Goal: Transaction & Acquisition: Purchase product/service

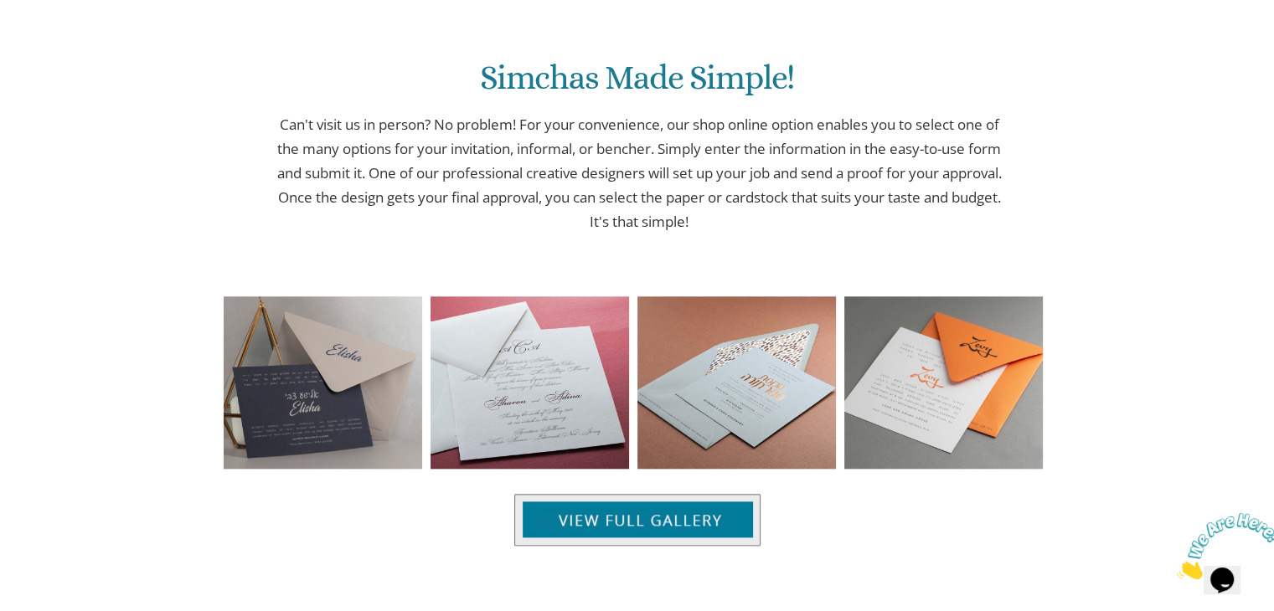
scroll to position [1624, 0]
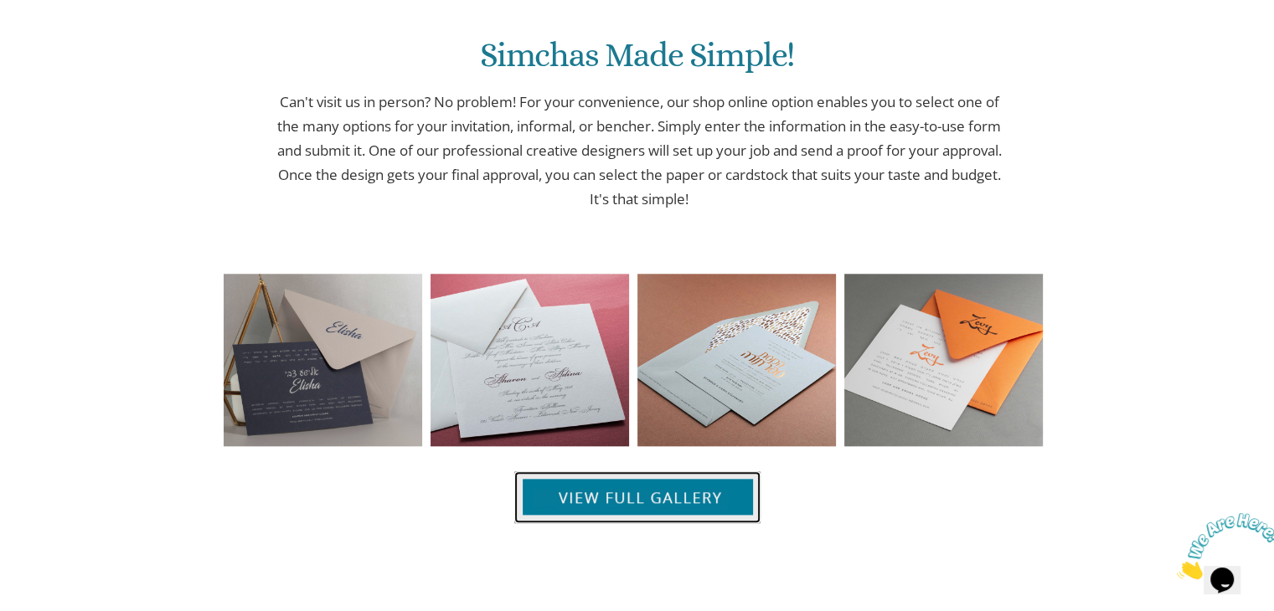
click at [583, 507] on img at bounding box center [637, 497] width 246 height 52
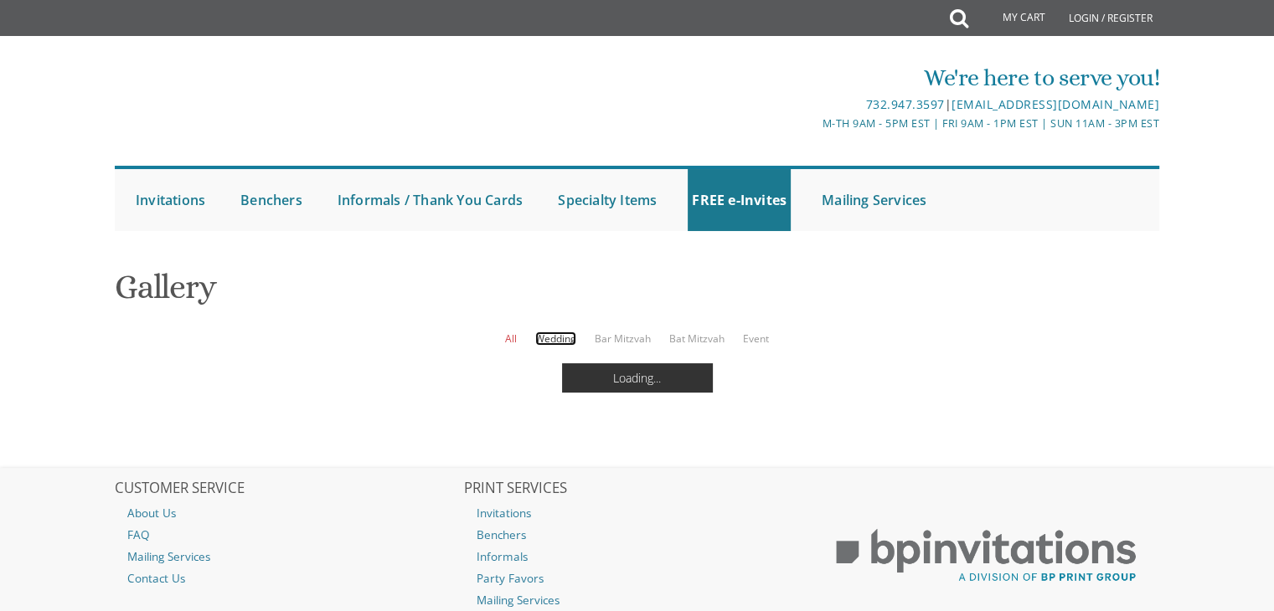
click at [552, 336] on link "Wedding" at bounding box center [555, 339] width 41 height 14
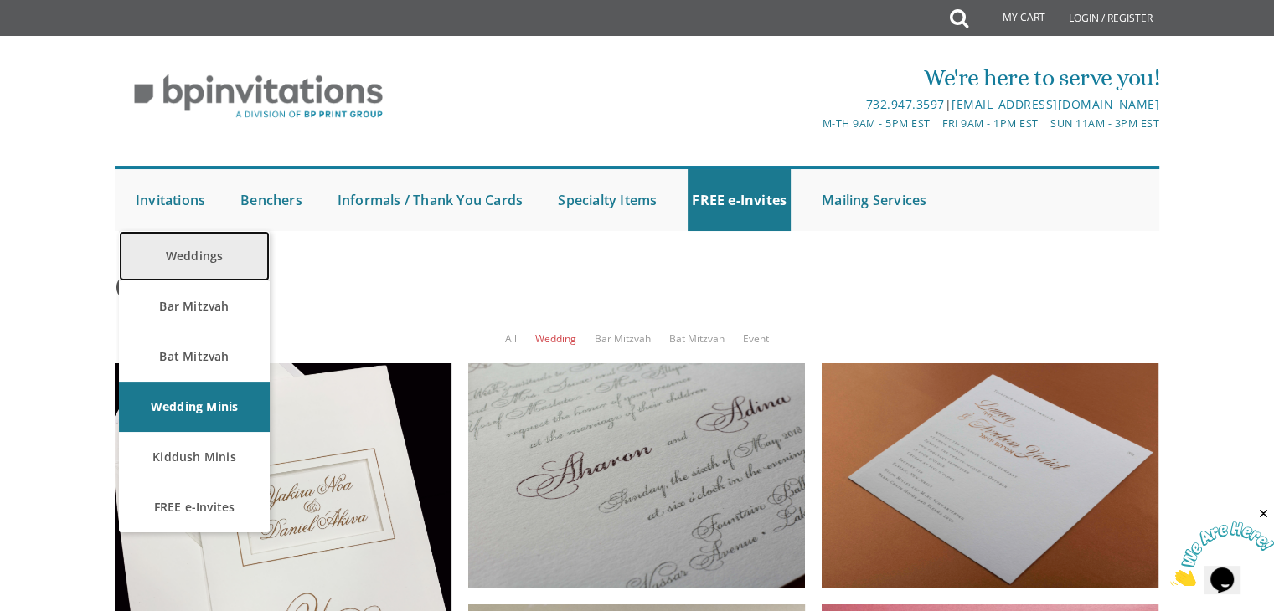
click at [189, 256] on link "Weddings" at bounding box center [194, 256] width 151 height 50
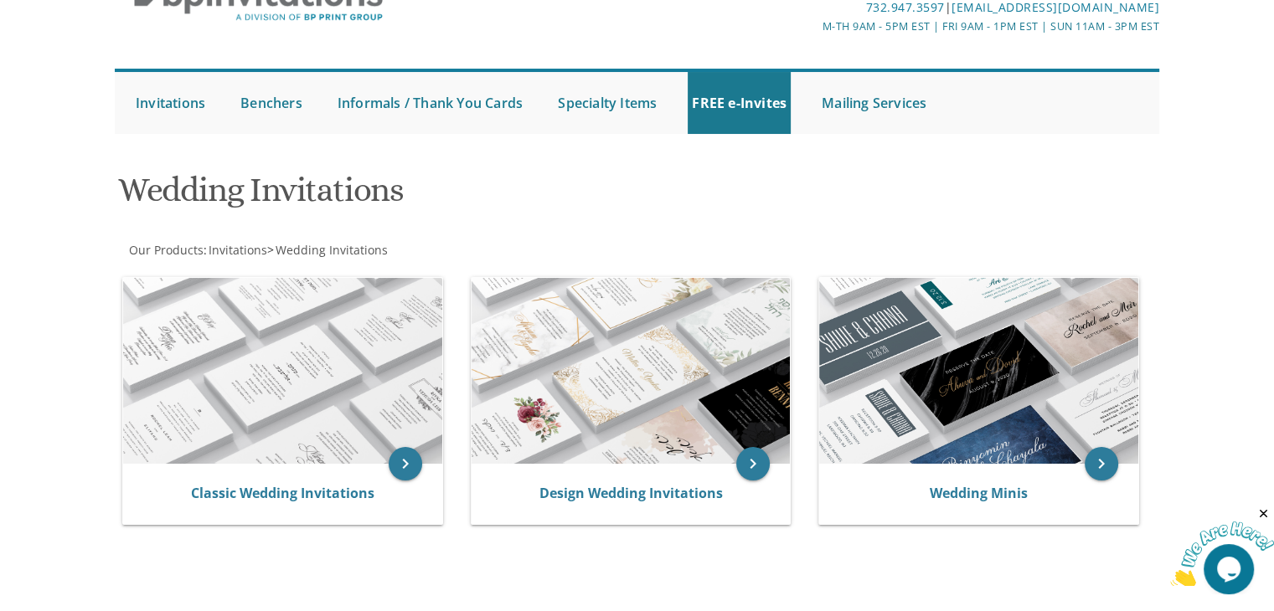
scroll to position [100, 0]
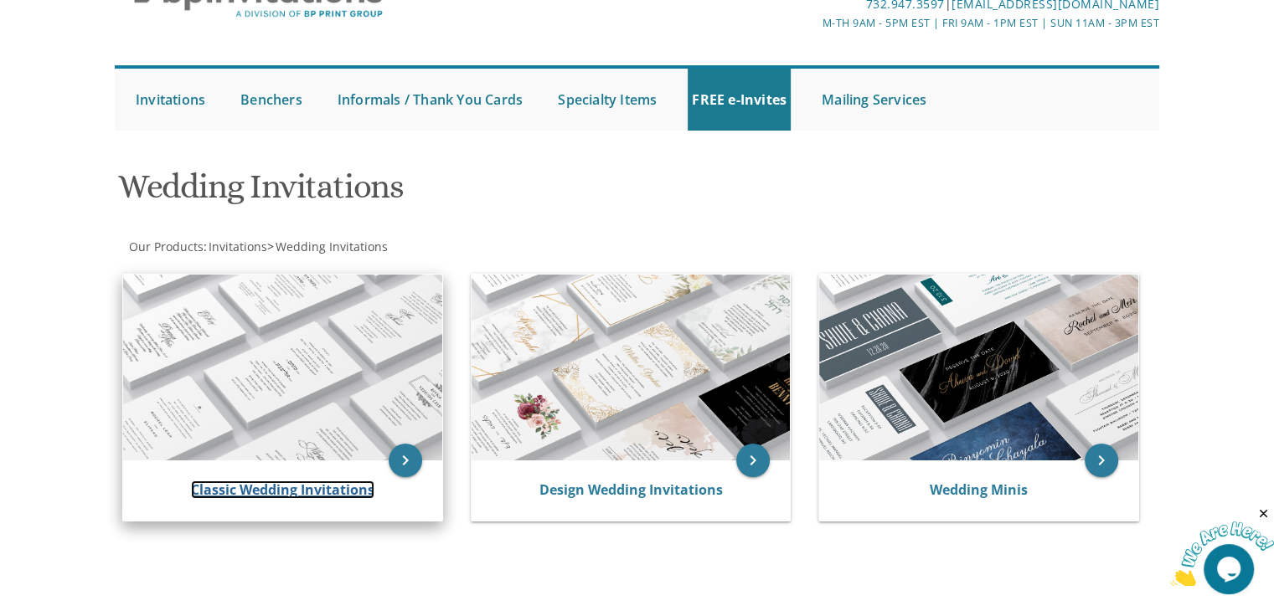
click at [203, 491] on link "Classic Wedding Invitations" at bounding box center [282, 490] width 183 height 18
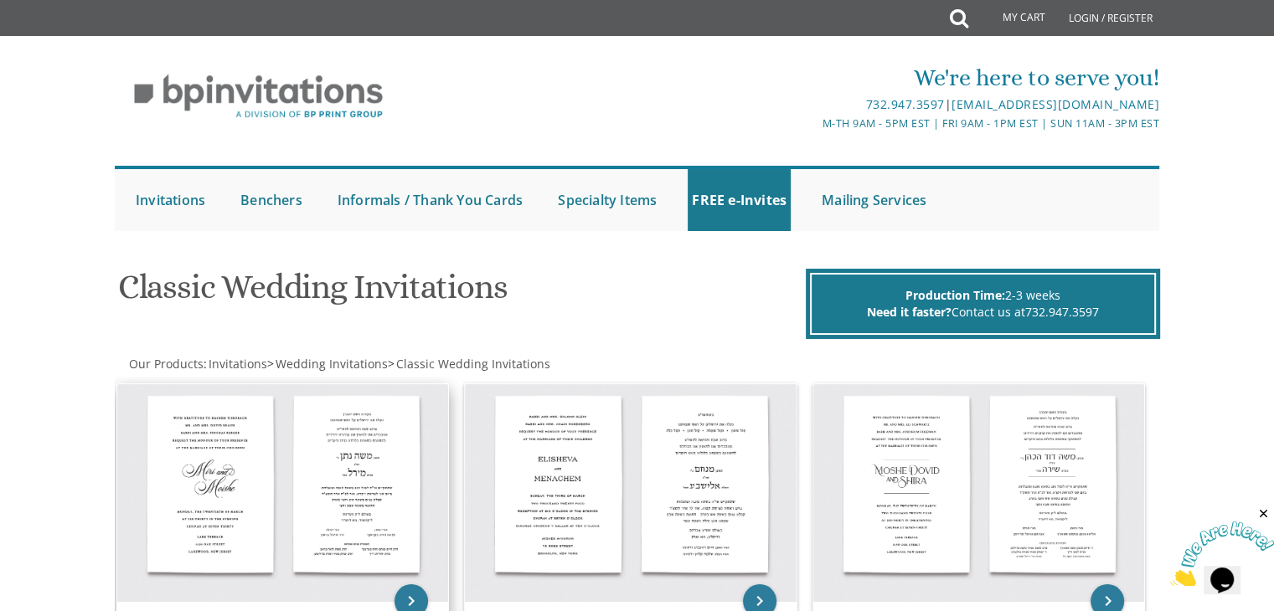
click at [241, 512] on img at bounding box center [283, 493] width 332 height 218
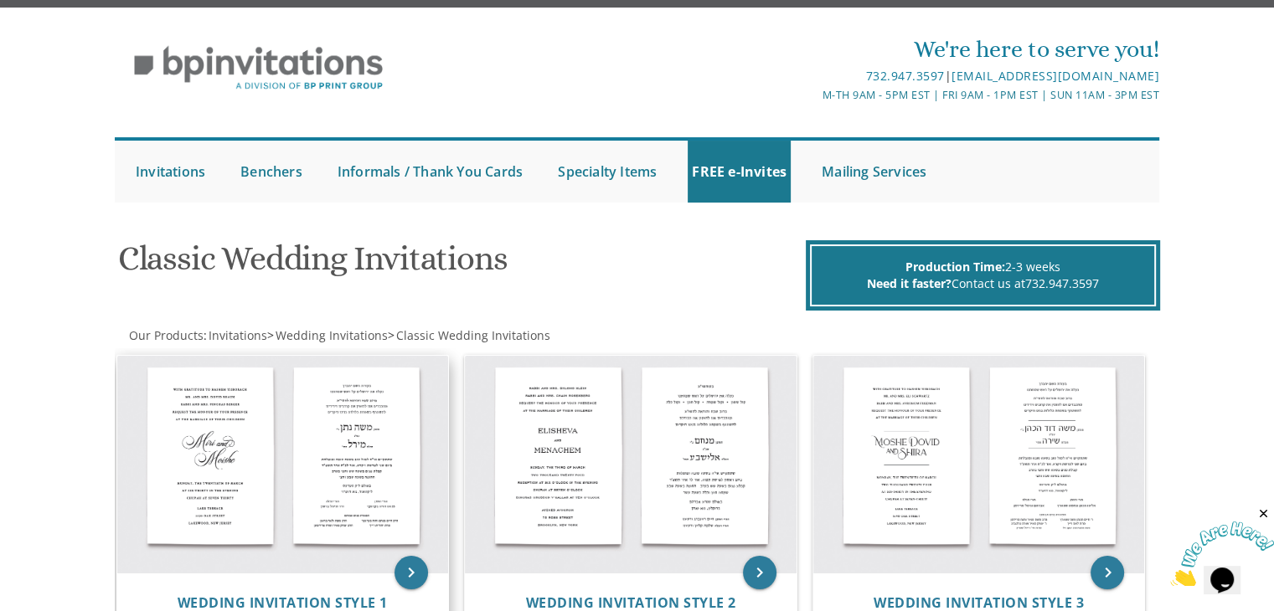
scroll to position [33, 0]
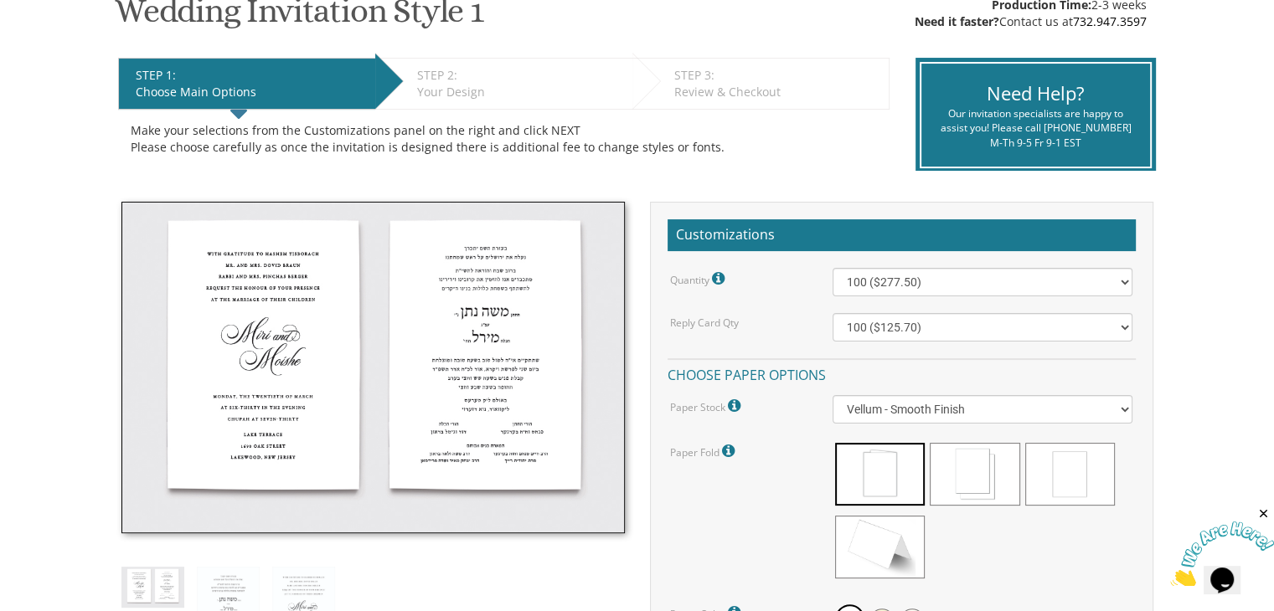
scroll to position [301, 0]
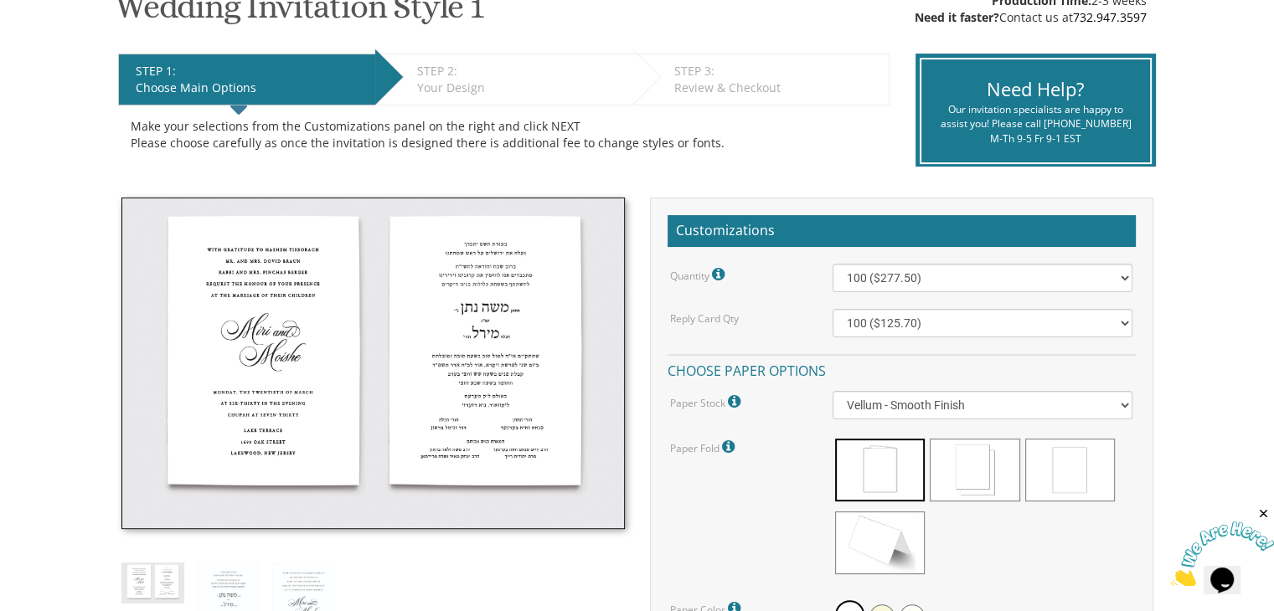
click at [320, 436] on img at bounding box center [372, 364] width 503 height 332
click at [460, 387] on img at bounding box center [372, 364] width 503 height 332
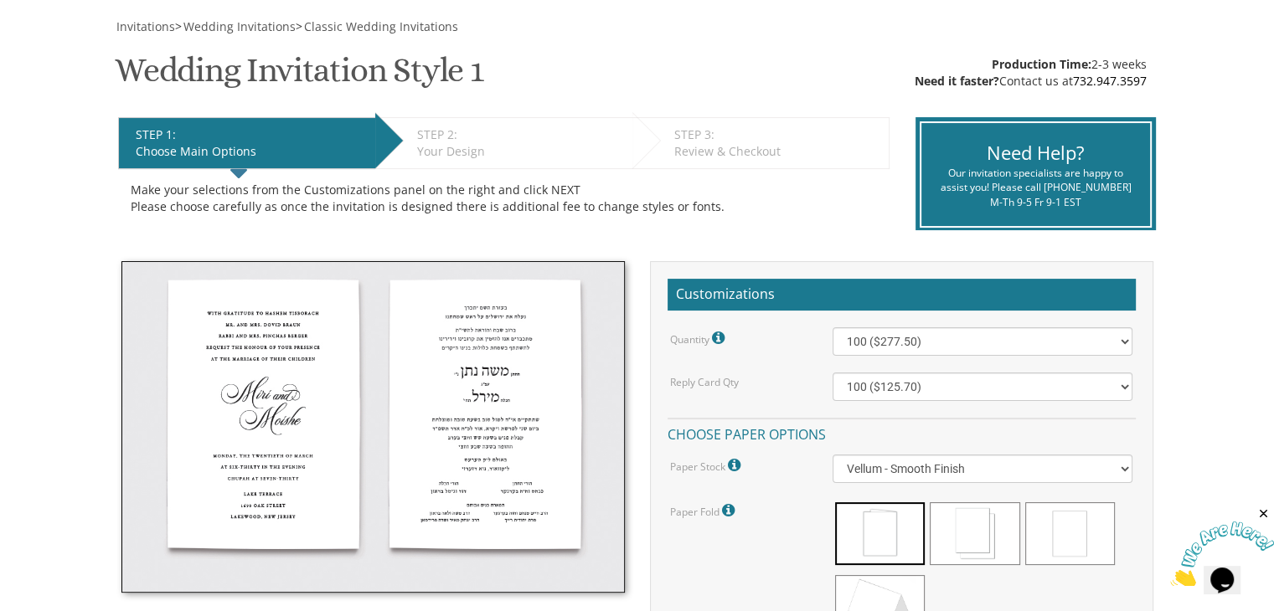
scroll to position [234, 0]
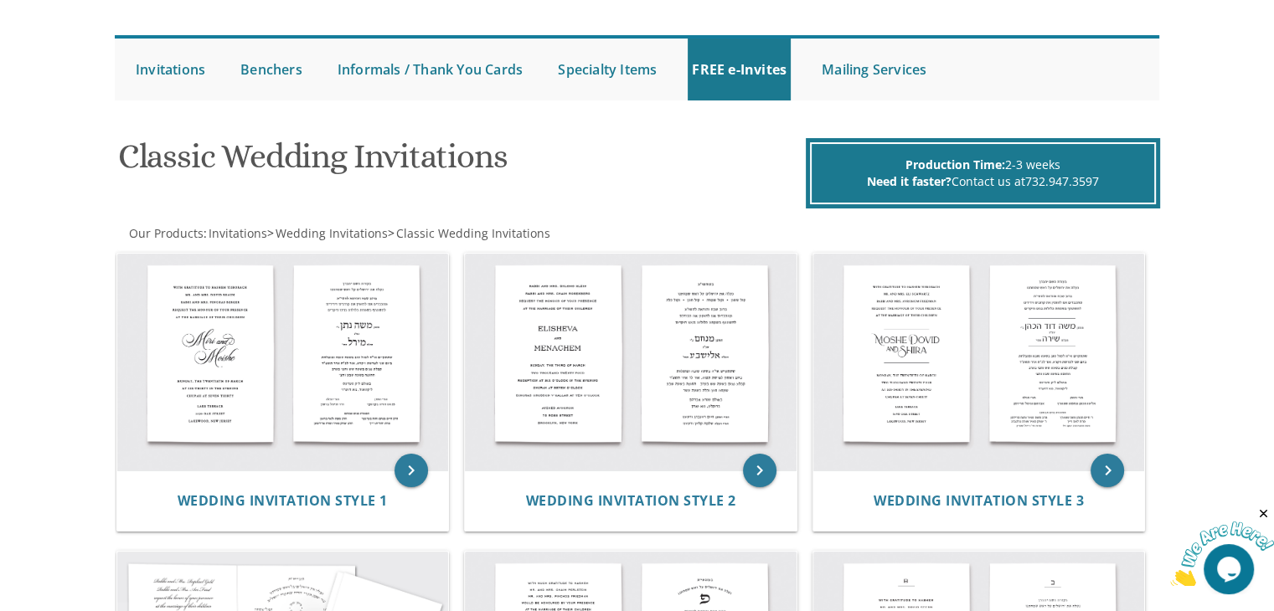
scroll to position [134, 0]
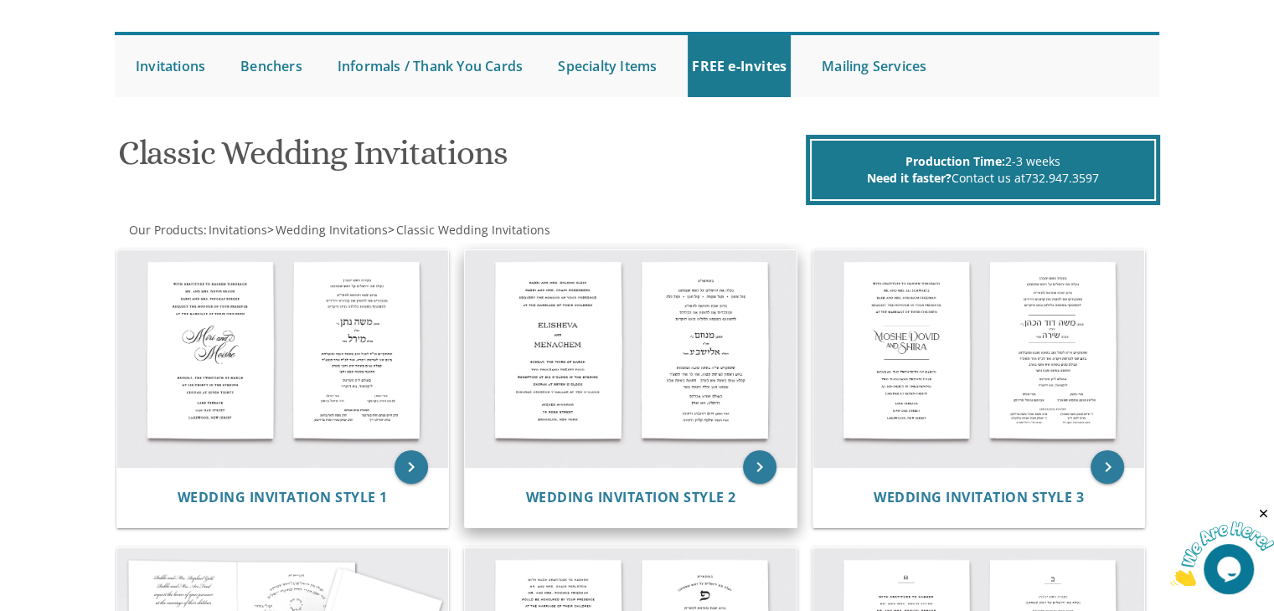
click at [559, 399] on img at bounding box center [631, 359] width 332 height 218
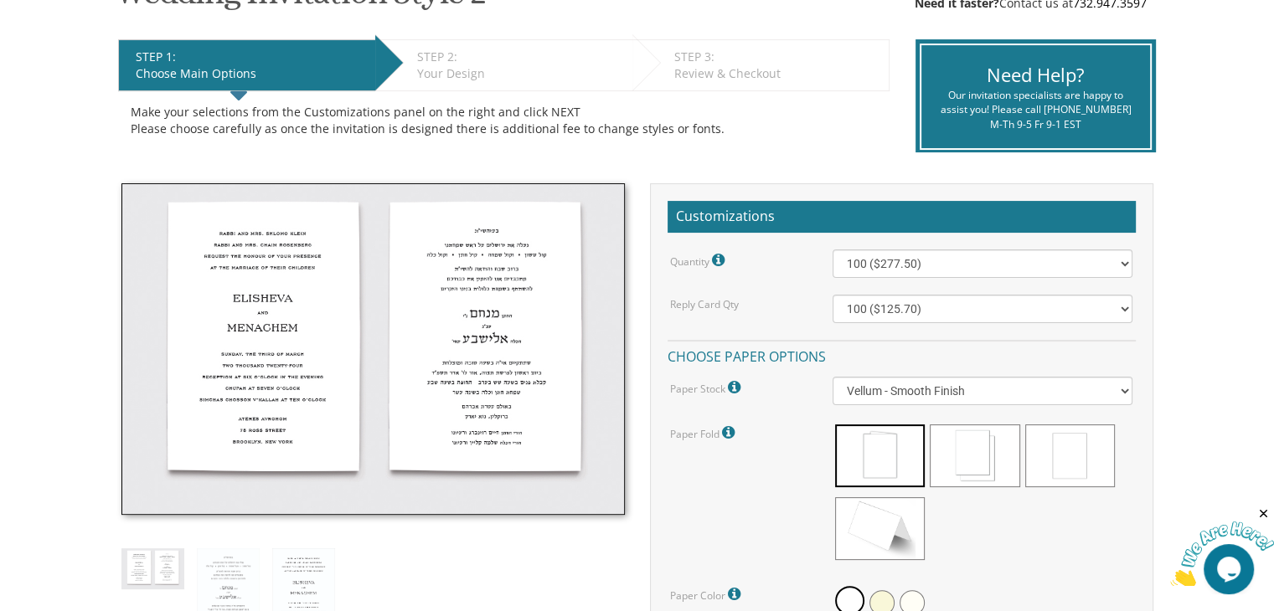
scroll to position [335, 0]
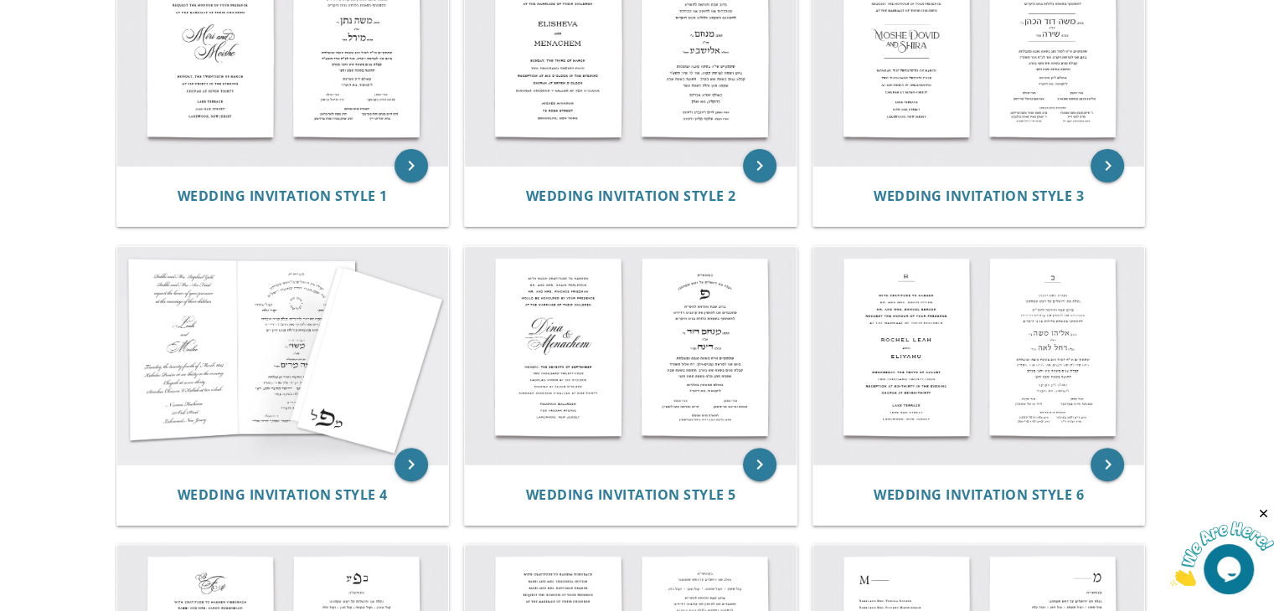
scroll to position [469, 0]
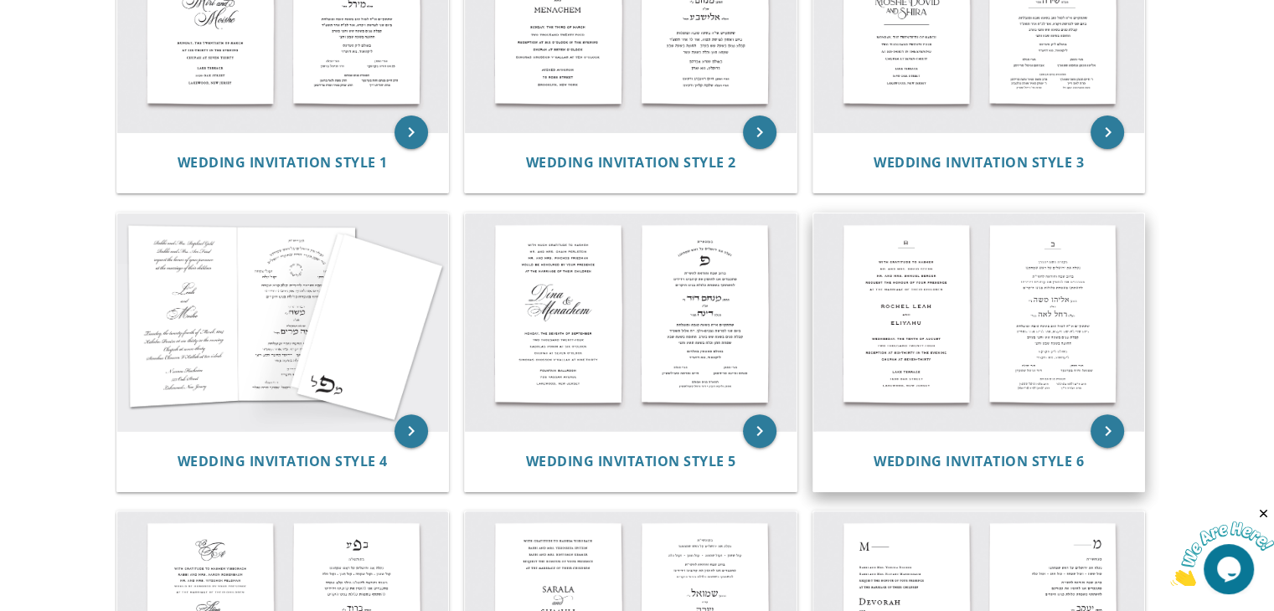
click at [868, 353] on img at bounding box center [979, 323] width 332 height 218
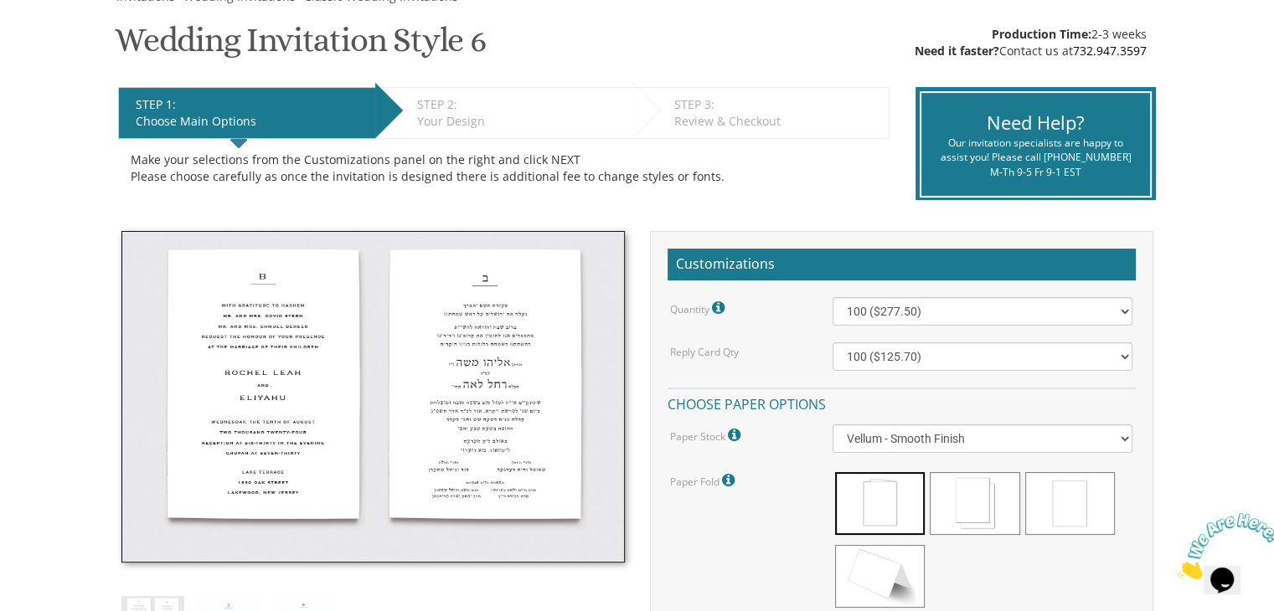
scroll to position [301, 0]
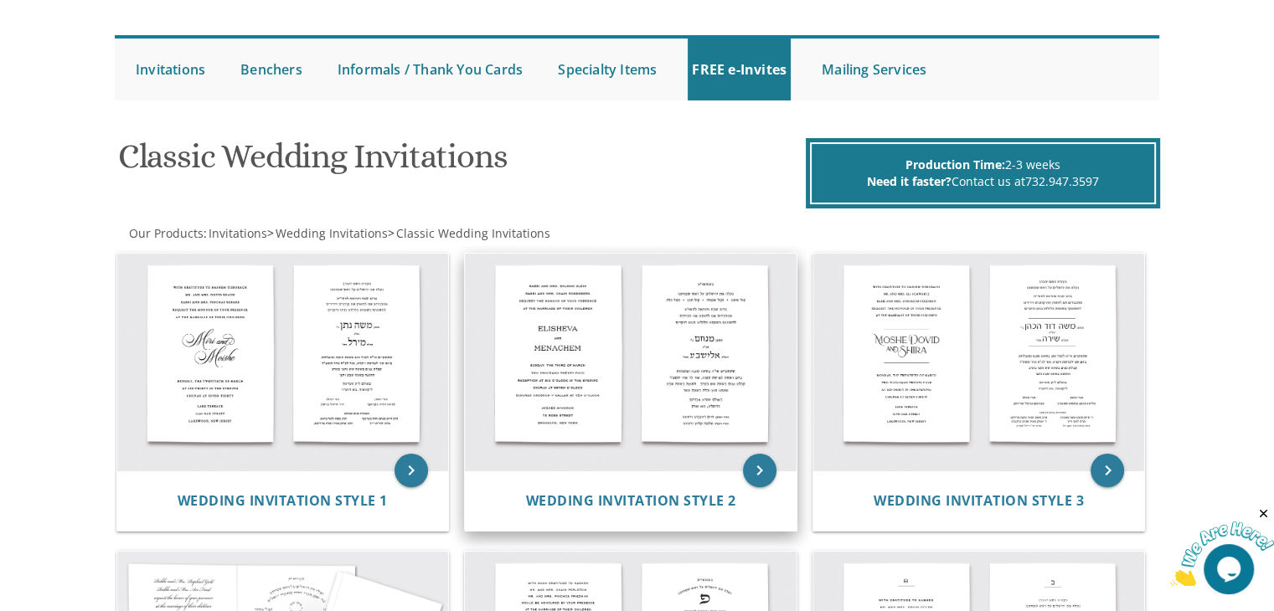
scroll to position [134, 0]
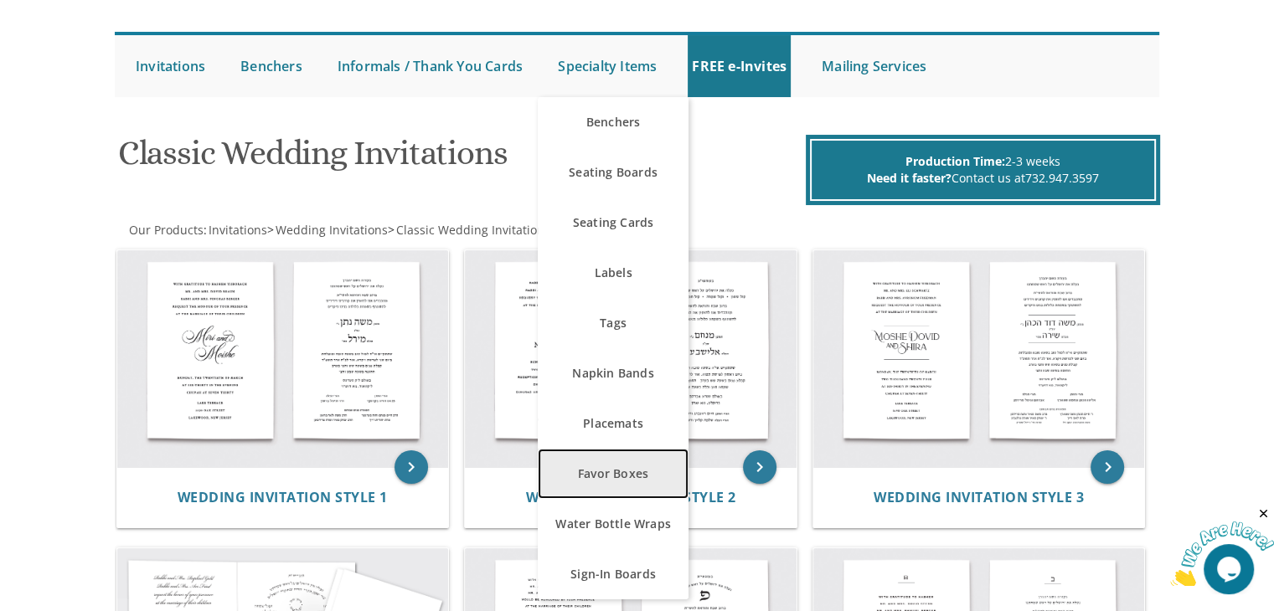
click at [615, 461] on link "Favor Boxes" at bounding box center [613, 474] width 151 height 50
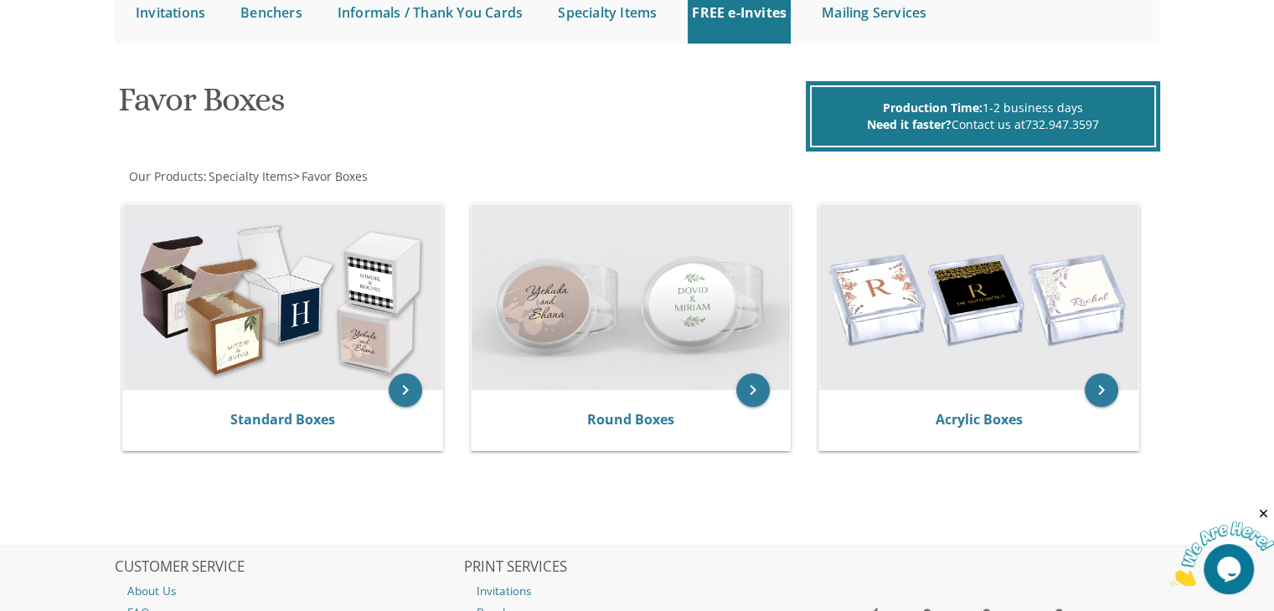
scroll to position [201, 0]
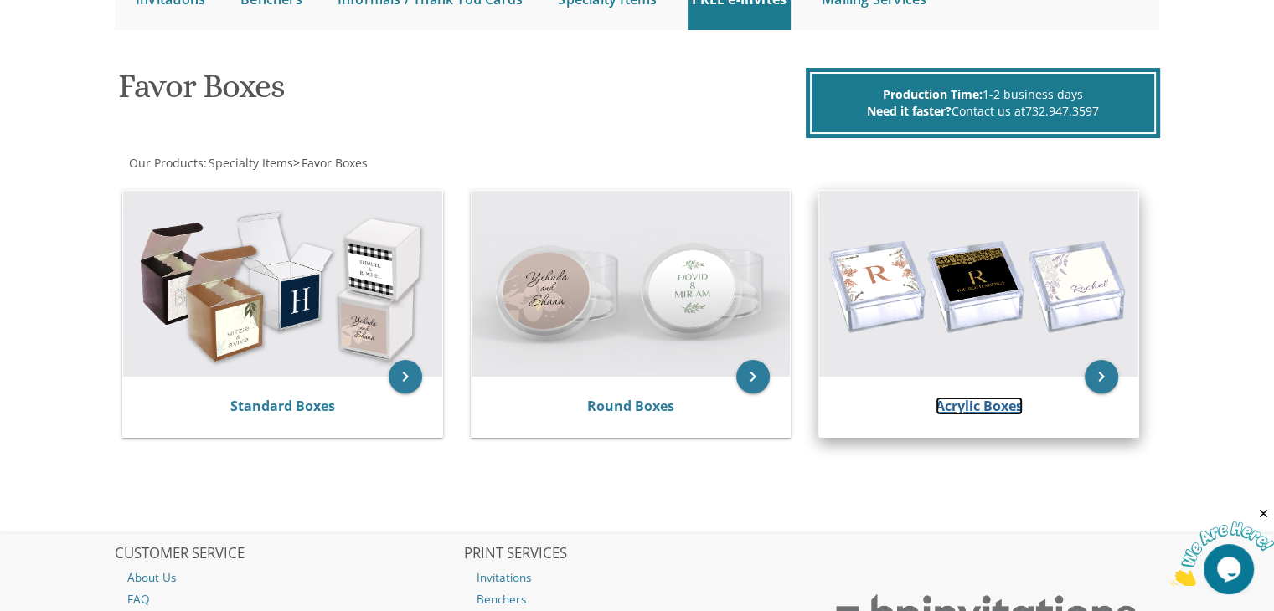
click at [957, 409] on link "Acrylic Boxes" at bounding box center [978, 406] width 87 height 18
click at [958, 407] on link "Acrylic Boxes" at bounding box center [978, 406] width 87 height 18
click at [963, 403] on link "Acrylic Boxes" at bounding box center [978, 406] width 87 height 18
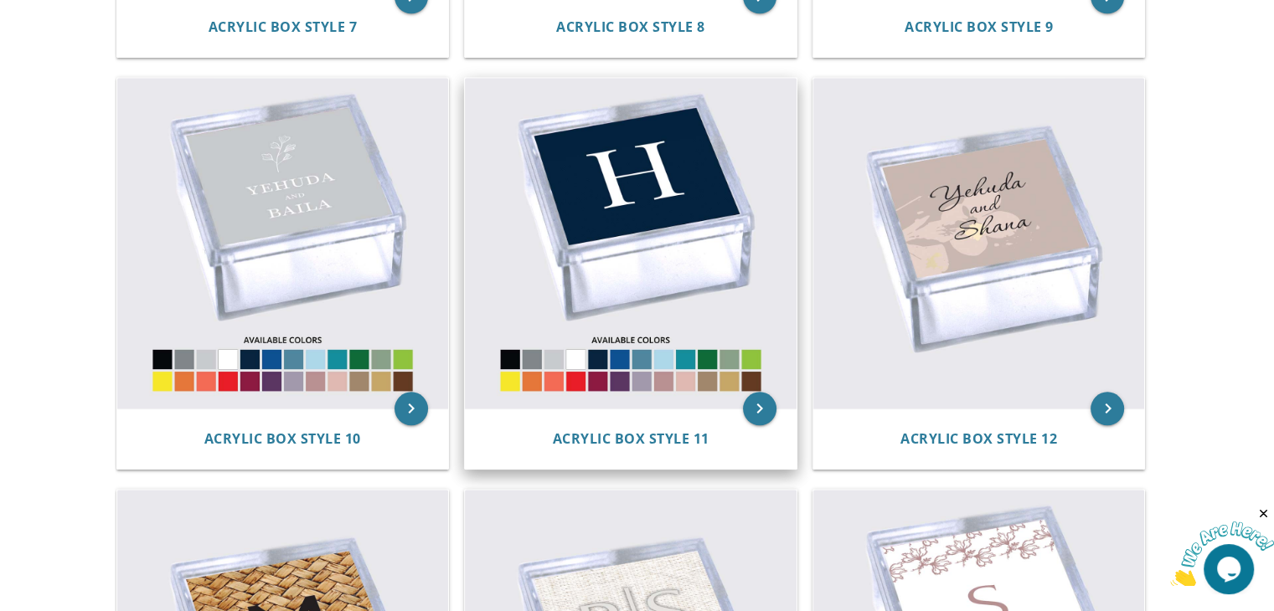
scroll to position [1574, 0]
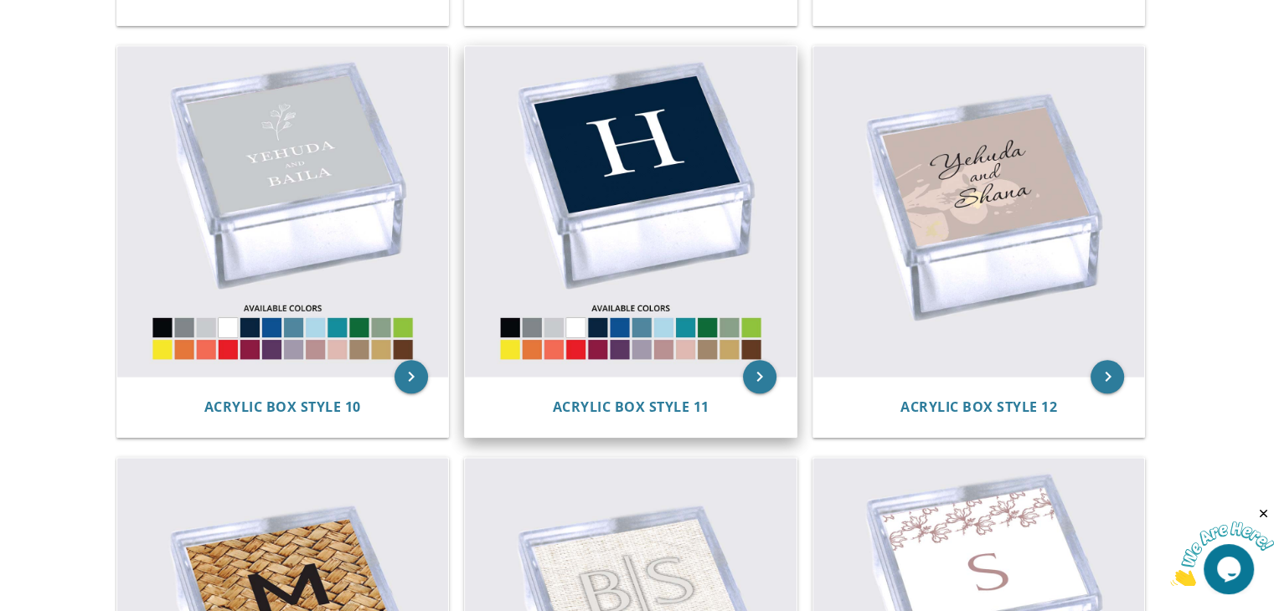
click at [620, 220] on img at bounding box center [631, 212] width 332 height 332
click at [597, 419] on div "Acrylic Box Style 11" at bounding box center [631, 407] width 332 height 60
click at [606, 406] on span "Acrylic Box Style 11" at bounding box center [630, 407] width 157 height 18
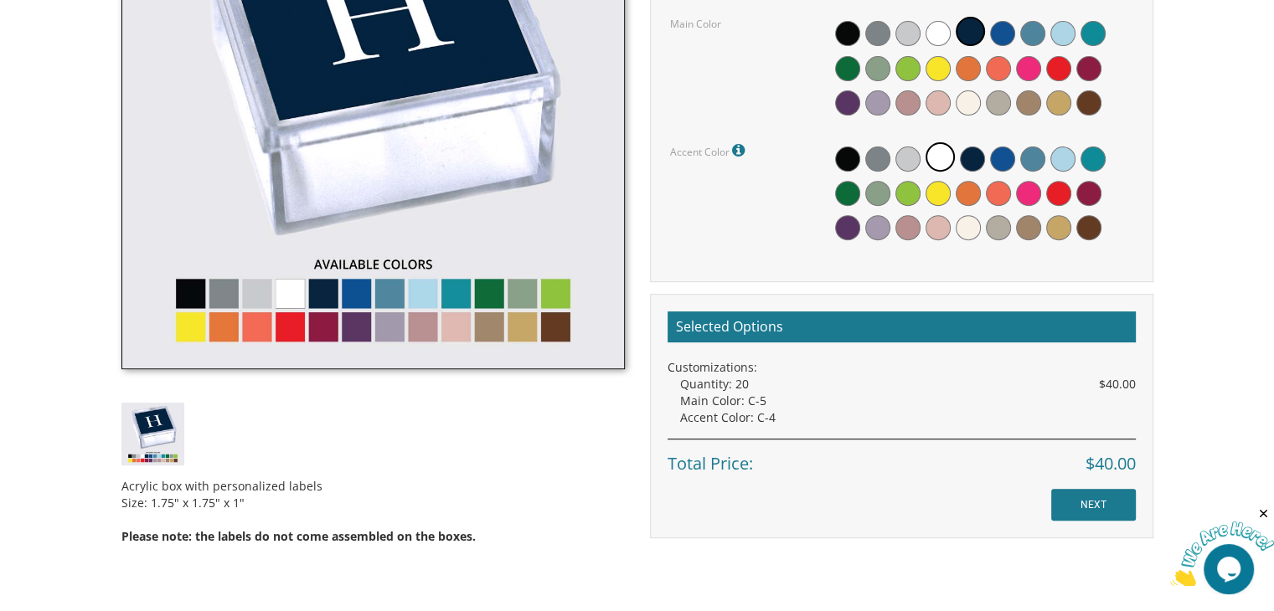
scroll to position [636, 0]
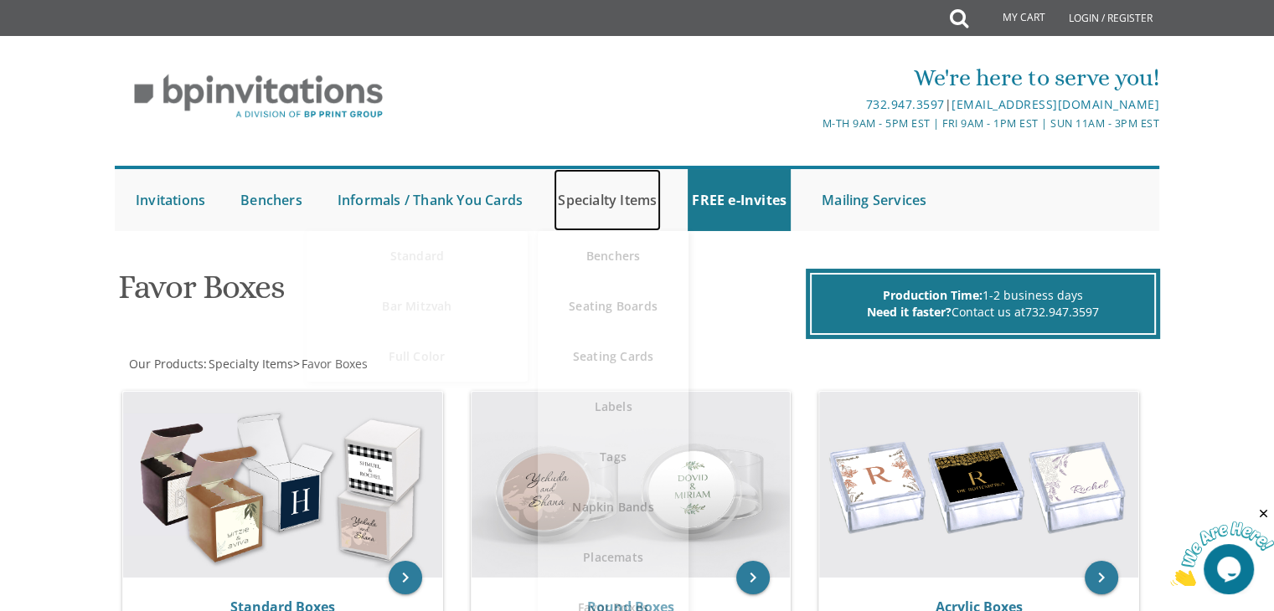
click at [594, 204] on link "Specialty Items" at bounding box center [606, 200] width 107 height 62
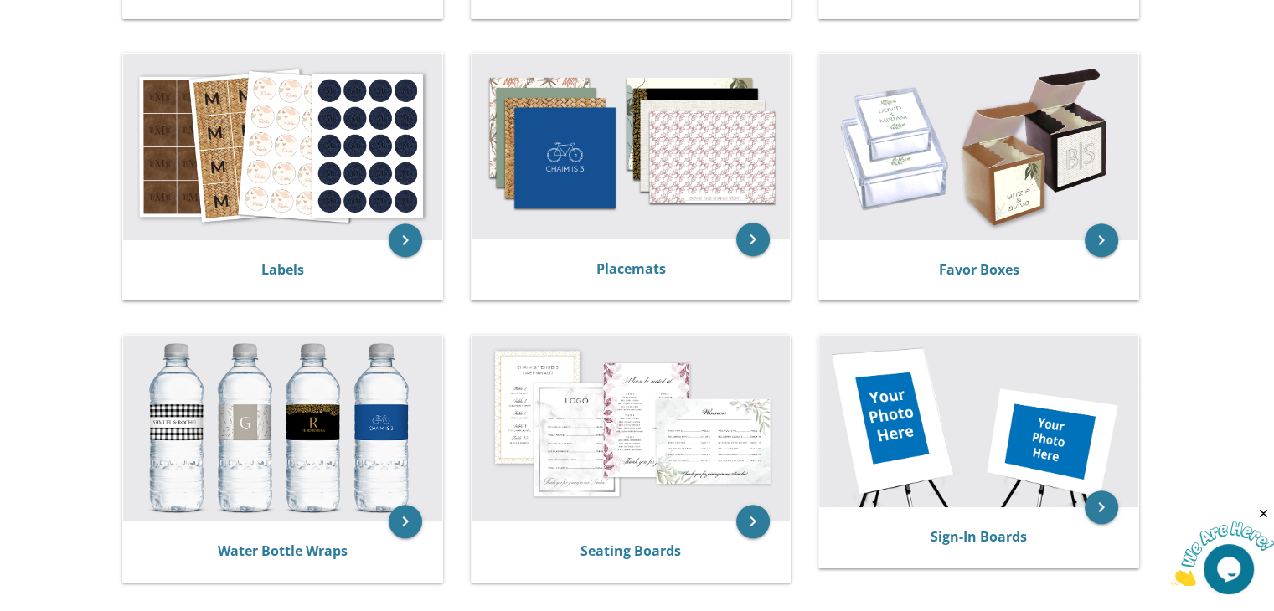
scroll to position [703, 0]
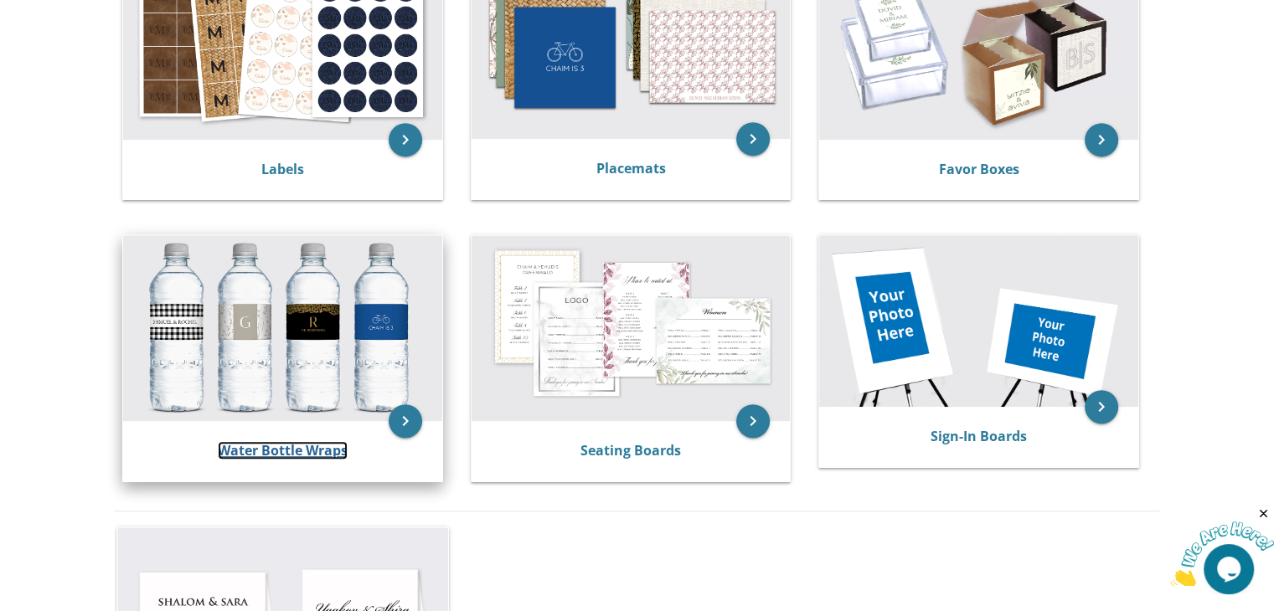
click at [262, 446] on link "Water Bottle Wraps" at bounding box center [283, 450] width 130 height 18
click at [252, 446] on link "Water Bottle Wraps" at bounding box center [283, 450] width 130 height 18
click at [291, 447] on link "Water Bottle Wraps" at bounding box center [283, 450] width 130 height 18
click at [291, 448] on link "Water Bottle Wraps" at bounding box center [283, 450] width 130 height 18
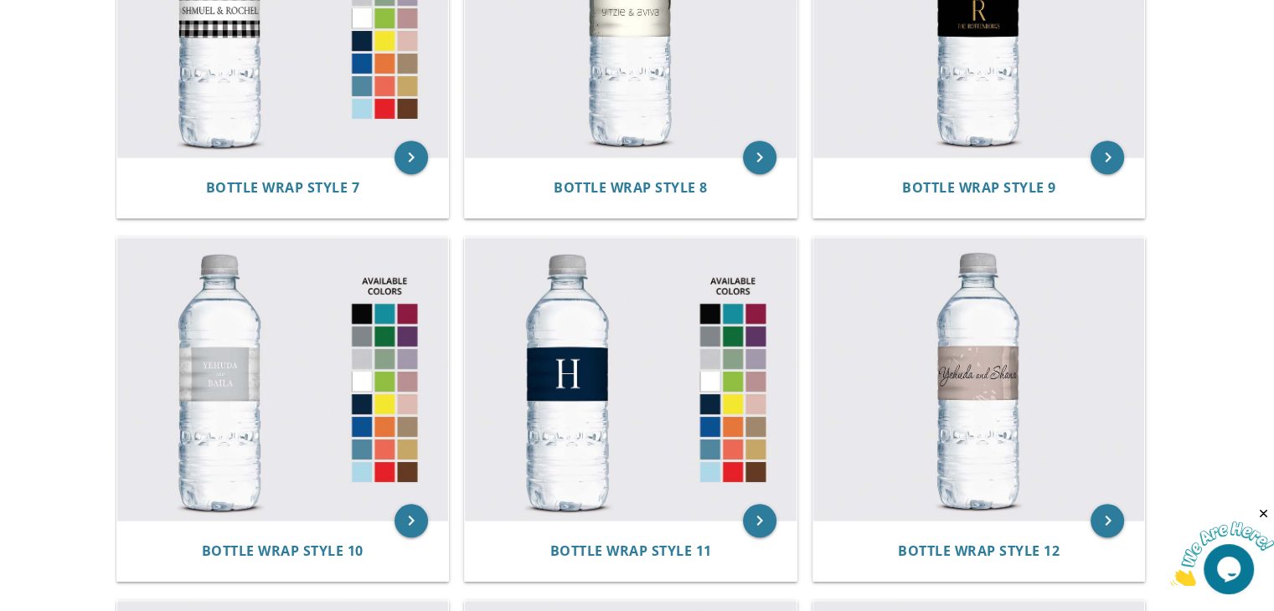
scroll to position [1239, 0]
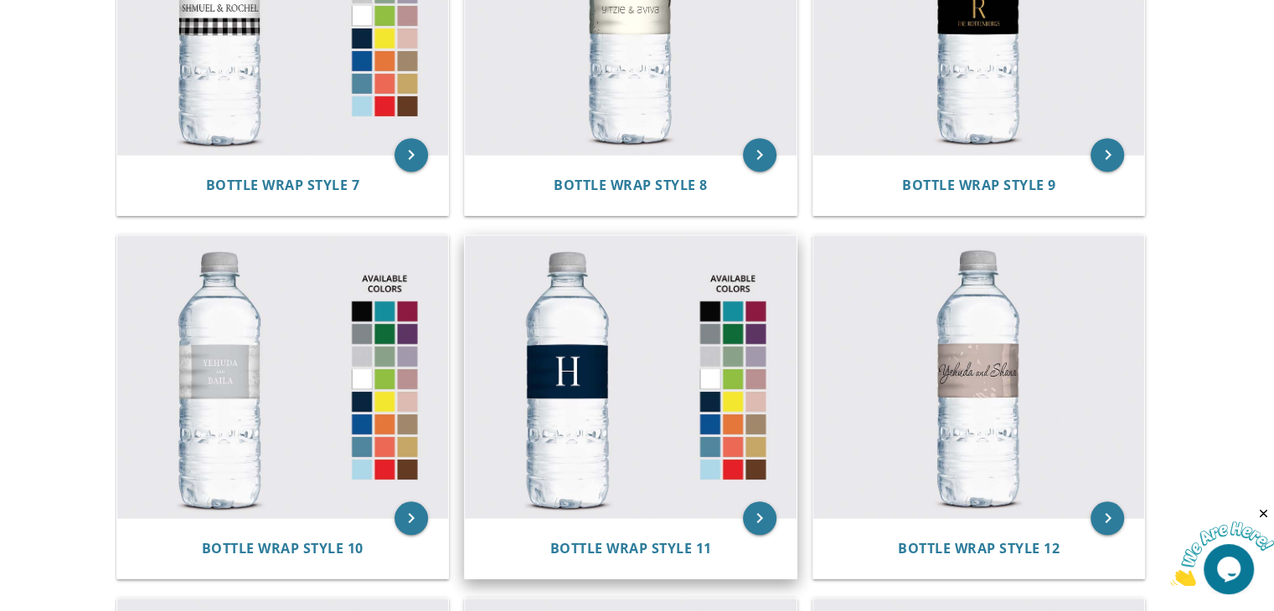
click at [561, 389] on img at bounding box center [631, 376] width 332 height 283
click at [582, 554] on span "Bottle Wrap Style 11" at bounding box center [630, 548] width 162 height 18
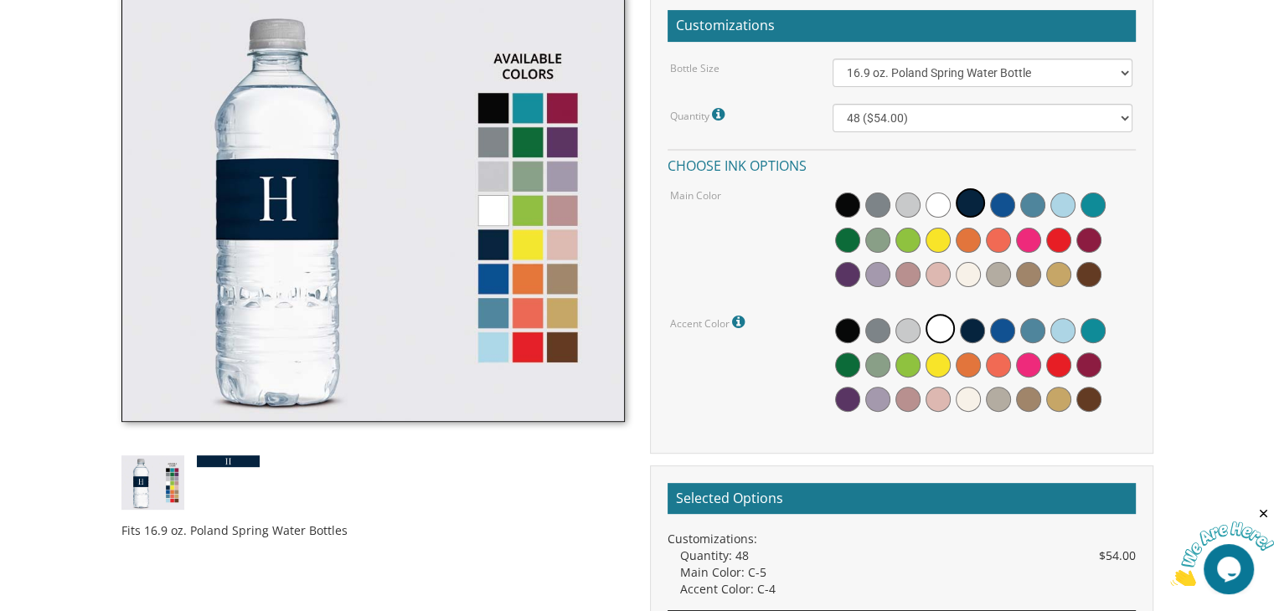
scroll to position [469, 0]
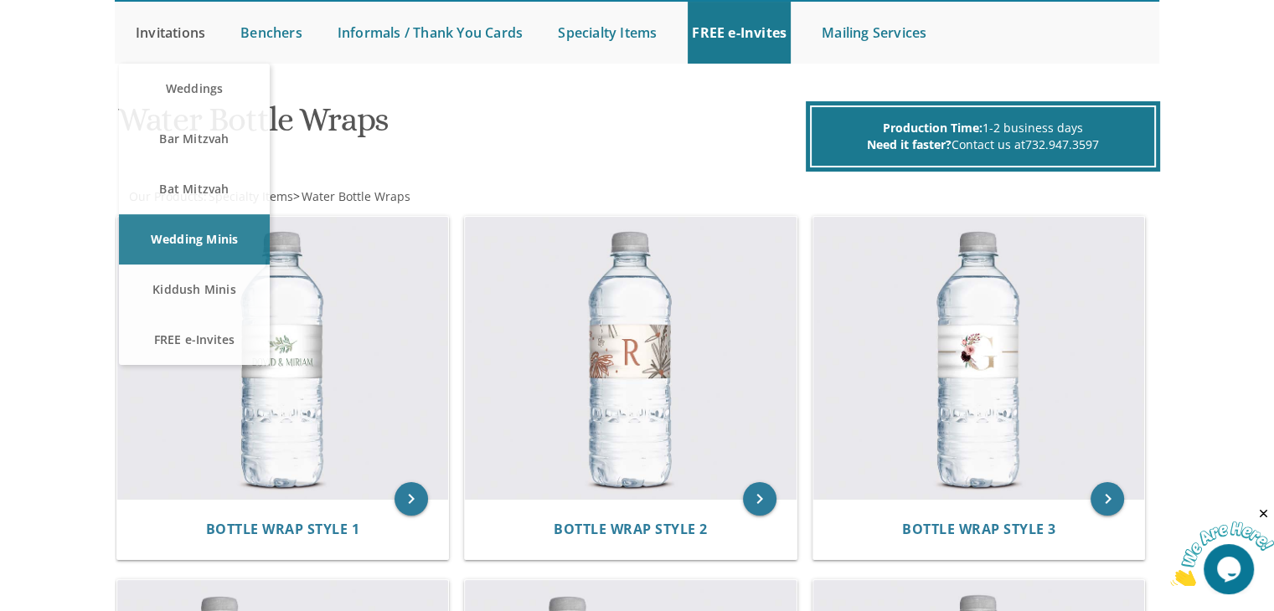
scroll to position [134, 0]
